Goal: Navigation & Orientation: Find specific page/section

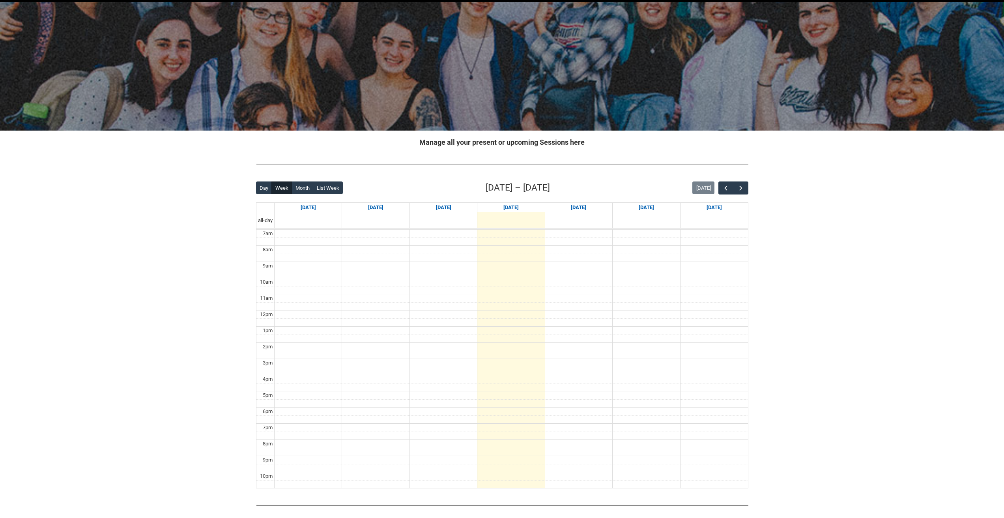
scroll to position [52, 0]
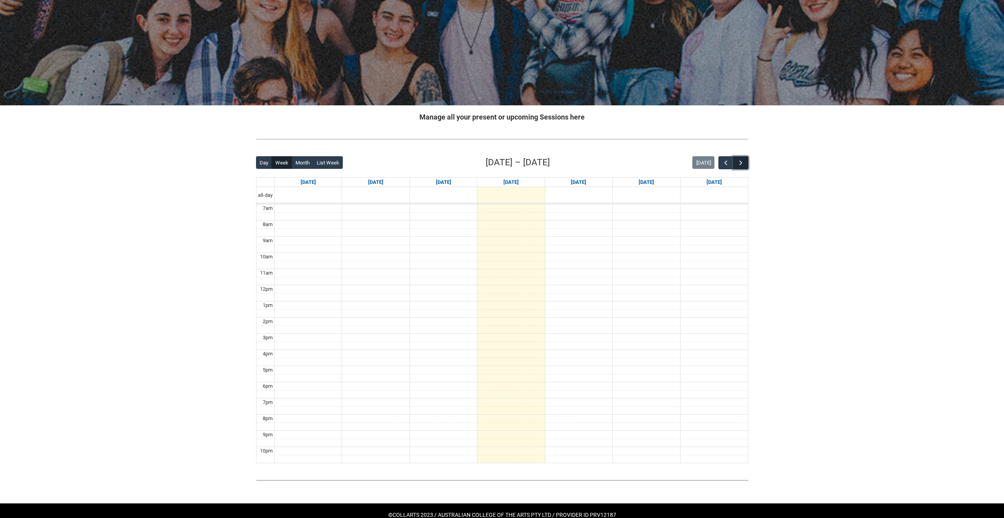
click at [743, 168] on button "button" at bounding box center [740, 162] width 15 height 13
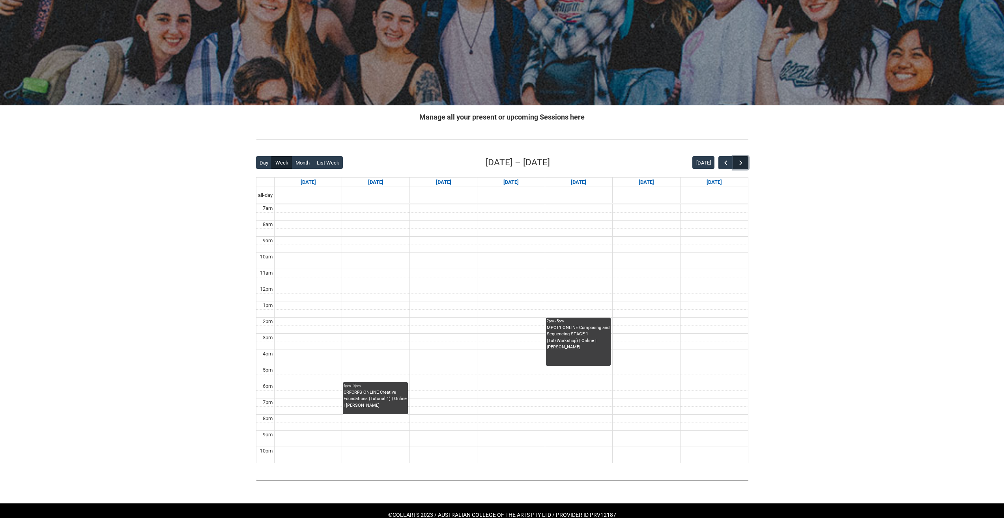
click at [739, 164] on span "button" at bounding box center [741, 163] width 8 height 8
click at [780, 181] on div "Skip to Main Content Collarts Education Community Home New Enrolment Applicatio…" at bounding box center [502, 242] width 1004 height 588
click at [706, 160] on button "[DATE]" at bounding box center [703, 162] width 22 height 13
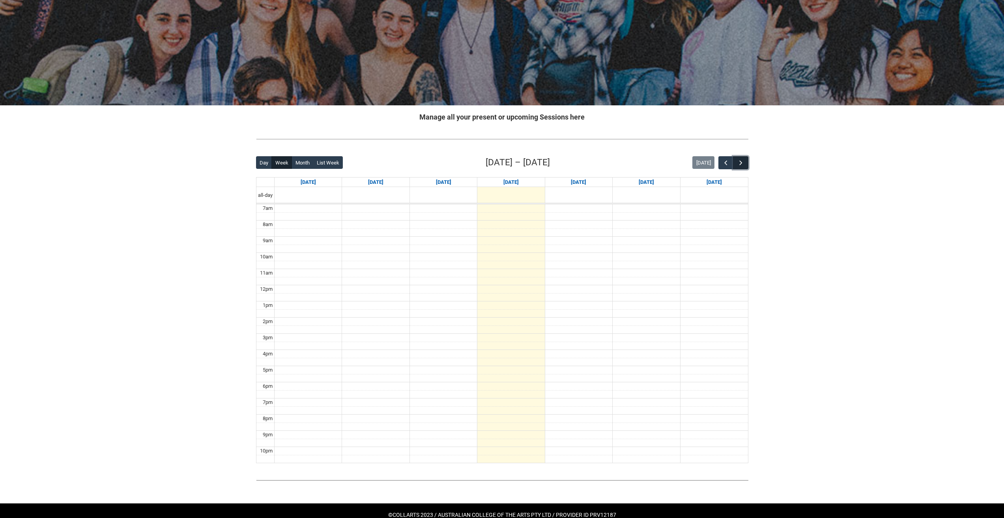
click at [740, 165] on span "button" at bounding box center [741, 163] width 8 height 8
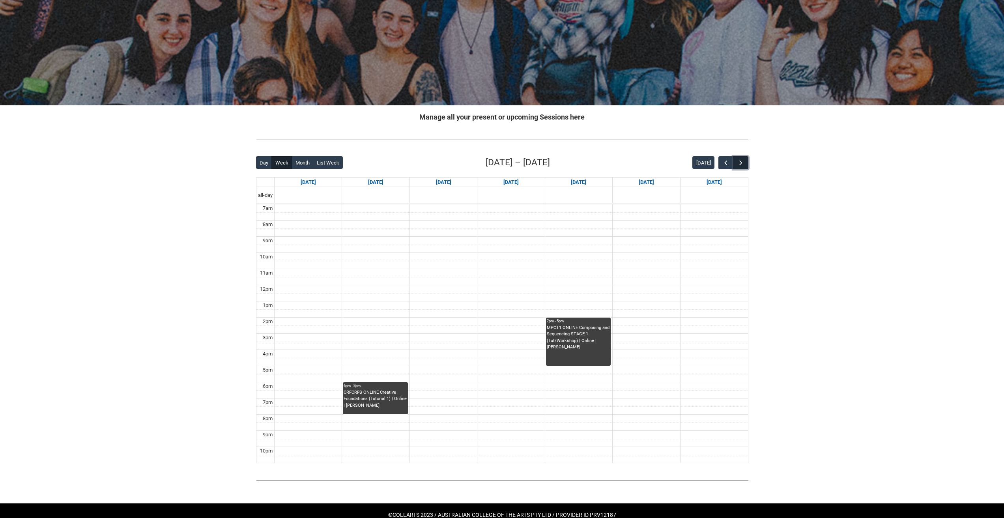
click at [740, 165] on span "button" at bounding box center [741, 163] width 8 height 8
click at [739, 166] on span "button" at bounding box center [741, 163] width 8 height 8
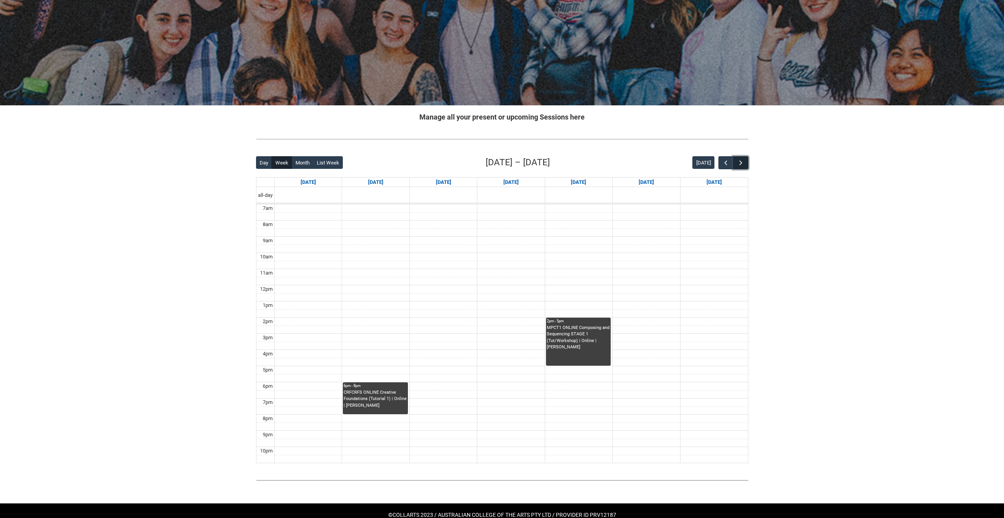
click at [739, 166] on span "button" at bounding box center [741, 163] width 8 height 8
click at [702, 160] on button "[DATE]" at bounding box center [703, 162] width 22 height 13
